Goal: Task Accomplishment & Management: Manage account settings

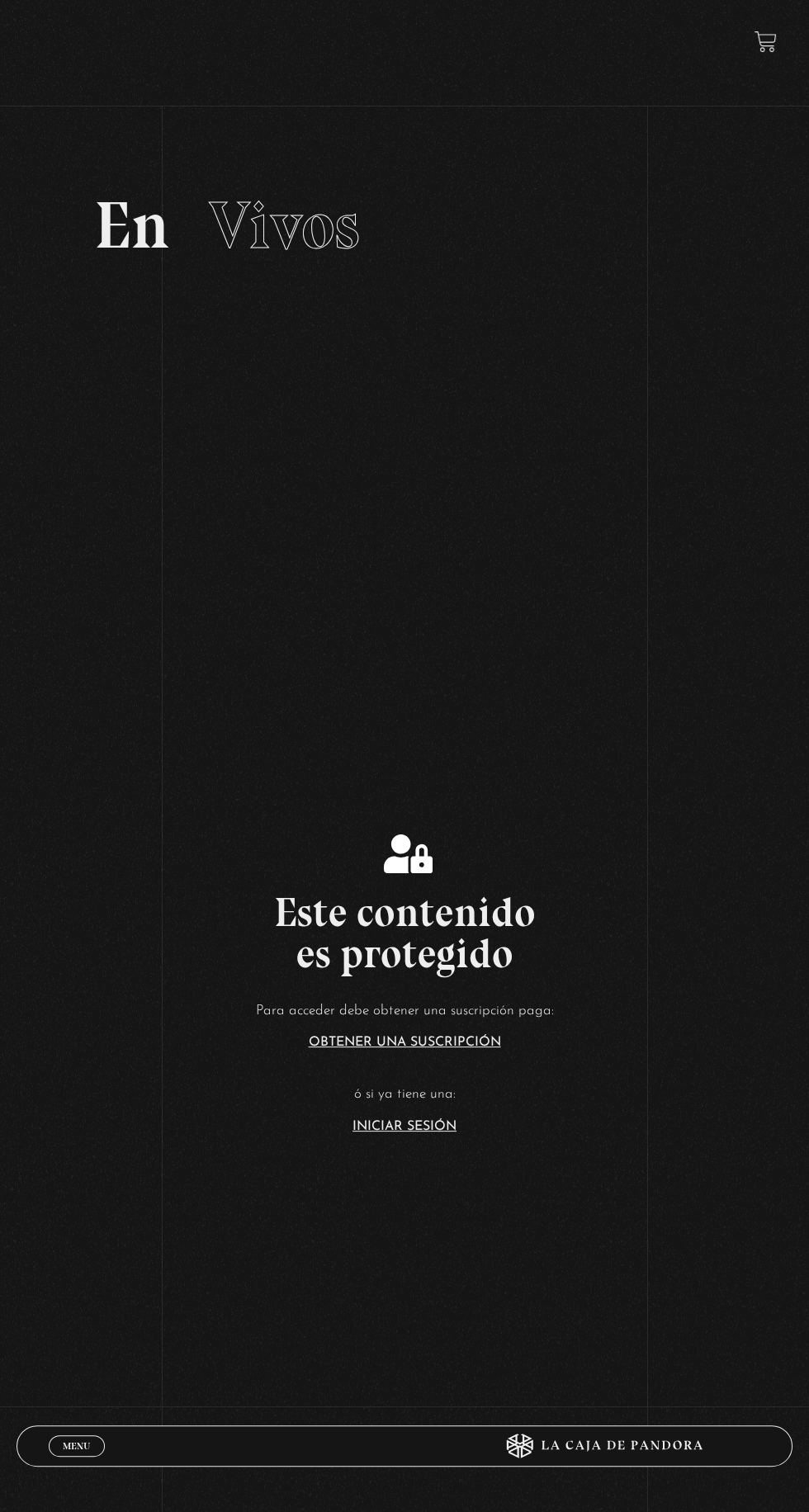
click at [448, 1133] on link "Iniciar Sesión" at bounding box center [404, 1126] width 104 height 13
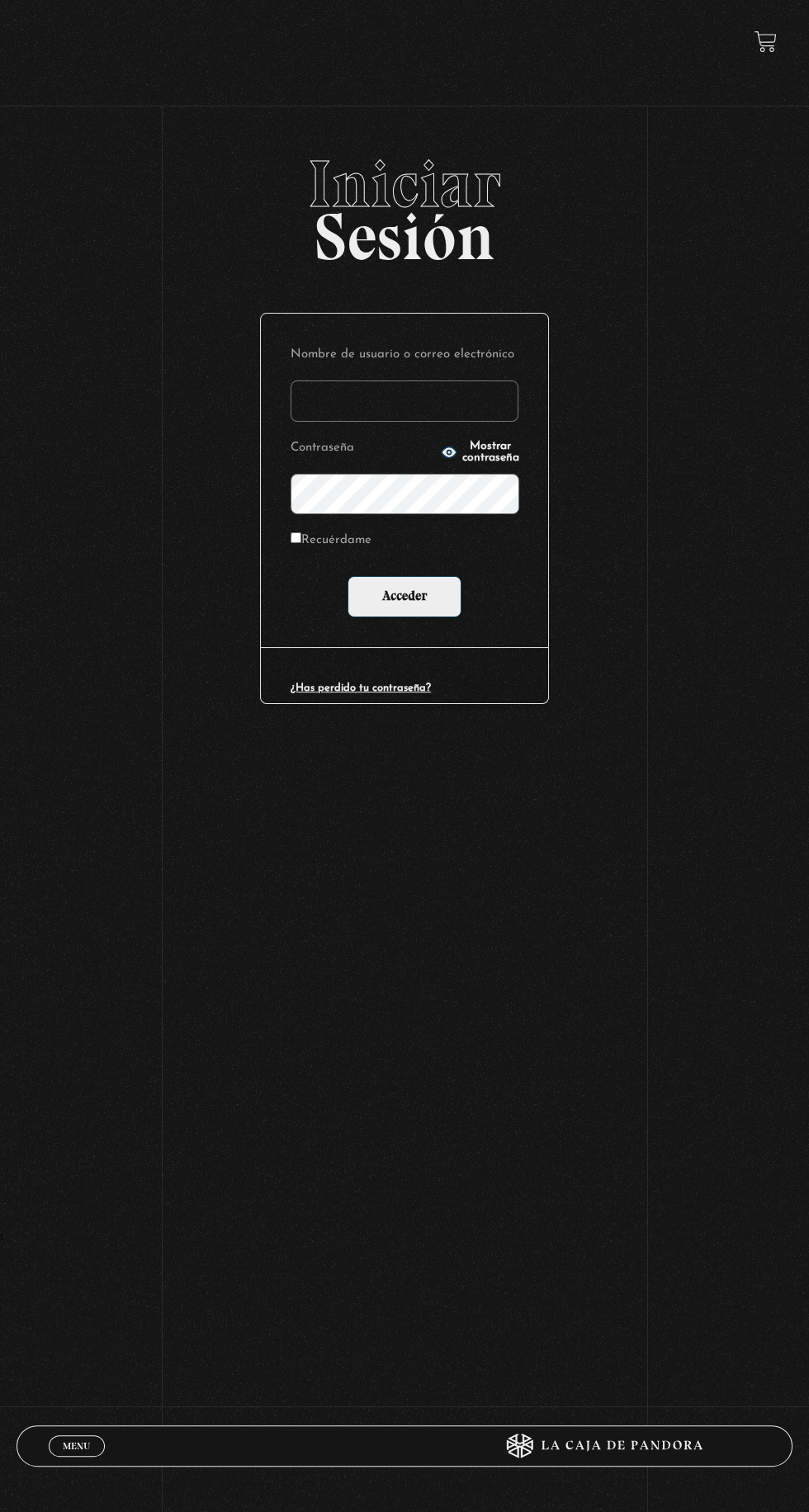
type input "camareno09@hotmail.com"
click at [347, 576] on input "Acceder" at bounding box center [404, 596] width 114 height 42
